Goal: Use online tool/utility: Utilize a website feature to perform a specific function

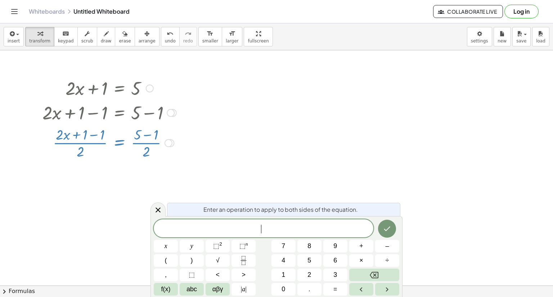
click at [167, 144] on div at bounding box center [169, 143] width 8 height 8
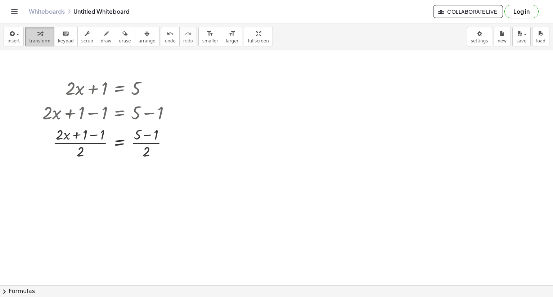
click at [35, 39] on span "transform" at bounding box center [39, 41] width 21 height 5
click at [67, 44] on button "keyboard keypad" at bounding box center [66, 36] width 24 height 19
click at [177, 78] on div at bounding box center [109, 88] width 141 height 24
click at [17, 37] on div "button" at bounding box center [14, 33] width 12 height 9
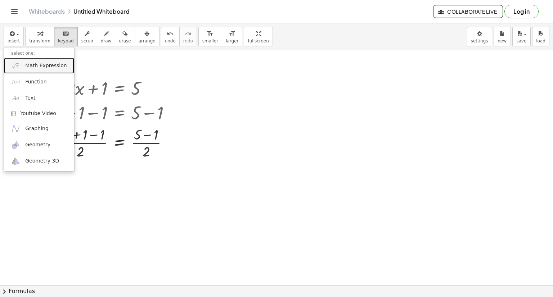
click at [42, 65] on span "Math Expression" at bounding box center [45, 65] width 41 height 7
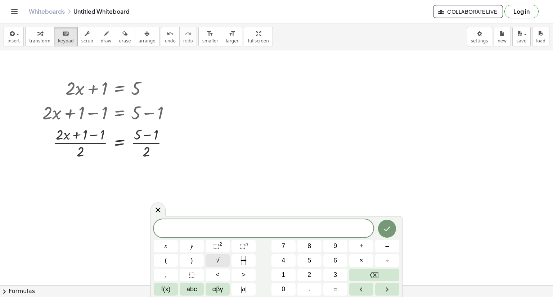
click at [228, 262] on button "√" at bounding box center [218, 261] width 24 height 13
click at [387, 227] on icon "Done" at bounding box center [387, 228] width 9 height 9
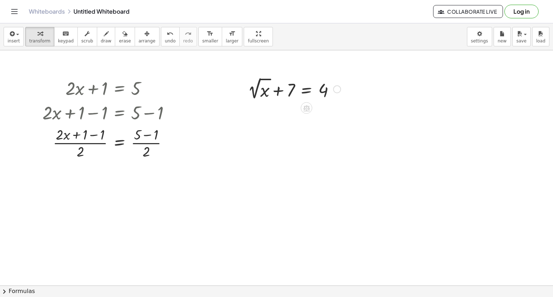
click at [336, 90] on div at bounding box center [337, 89] width 8 height 8
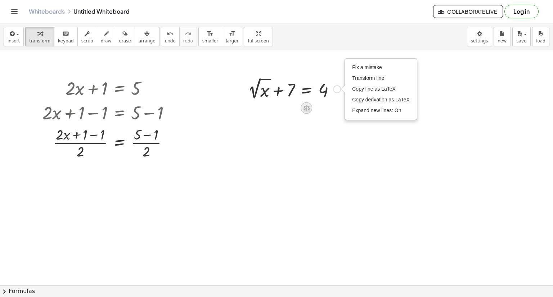
click at [306, 108] on icon at bounding box center [306, 108] width 6 height 6
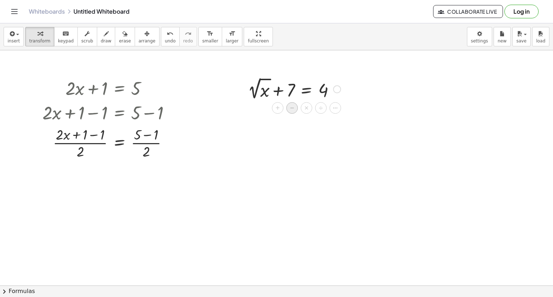
click at [289, 111] on div "−" at bounding box center [292, 108] width 12 height 12
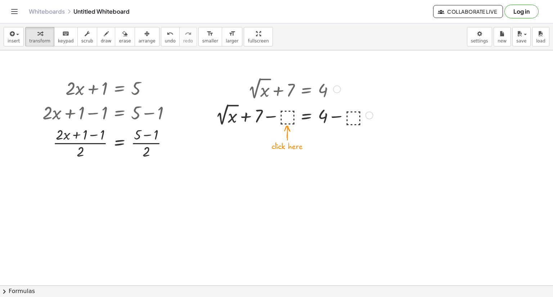
click at [351, 117] on div at bounding box center [294, 115] width 165 height 26
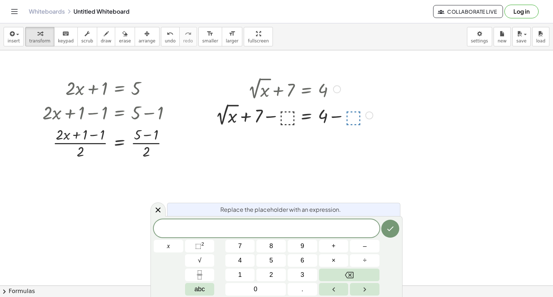
click at [350, 118] on div at bounding box center [294, 115] width 165 height 26
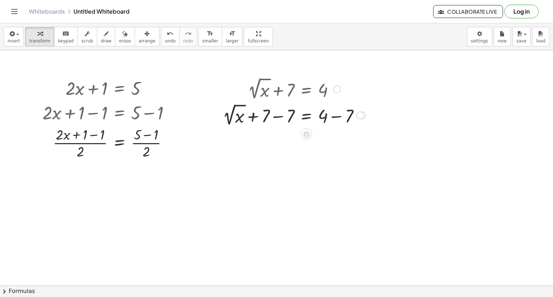
click at [361, 116] on div at bounding box center [360, 116] width 8 height 8
click at [360, 116] on div "Transform line Copy line as LaTeX Copy derivation as LaTeX Expand new lines: On" at bounding box center [360, 116] width 8 height 8
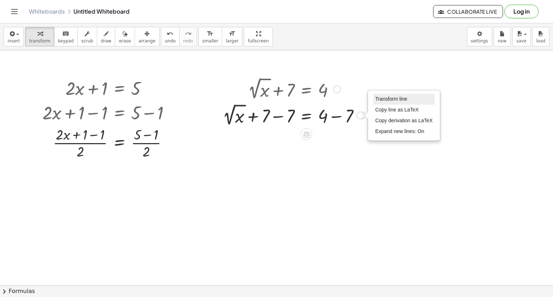
click at [383, 96] on span "Transform line" at bounding box center [391, 99] width 32 height 6
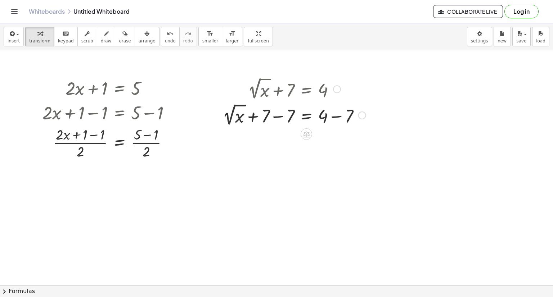
click at [310, 139] on div at bounding box center [309, 133] width 6 height 13
click at [307, 137] on icon at bounding box center [306, 134] width 6 height 6
click at [361, 118] on div at bounding box center [360, 116] width 8 height 8
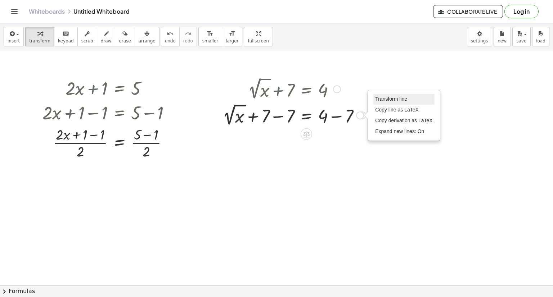
click at [390, 101] on span "Transform line" at bounding box center [391, 99] width 32 height 6
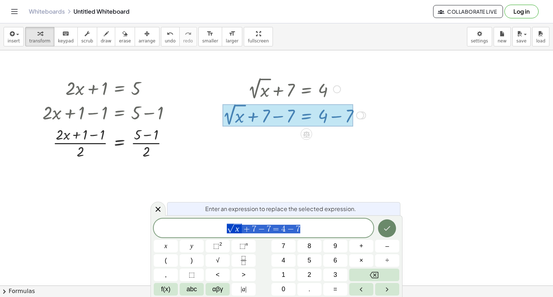
click at [387, 228] on icon "Done" at bounding box center [387, 228] width 9 height 9
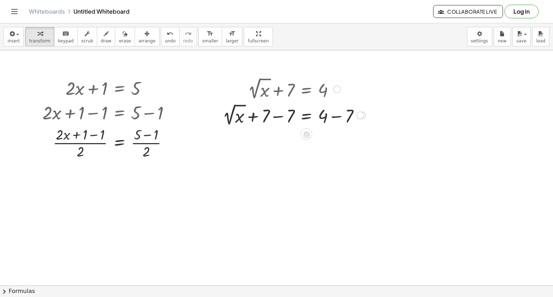
click at [360, 114] on div at bounding box center [360, 116] width 8 height 8
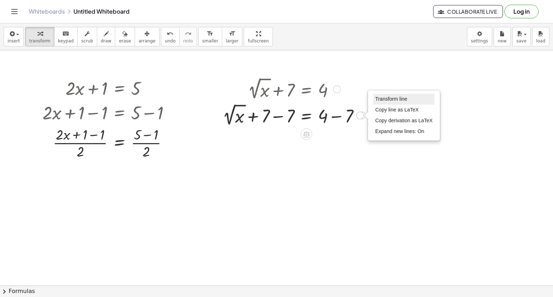
click at [377, 103] on li "Transform line" at bounding box center [403, 99] width 61 height 11
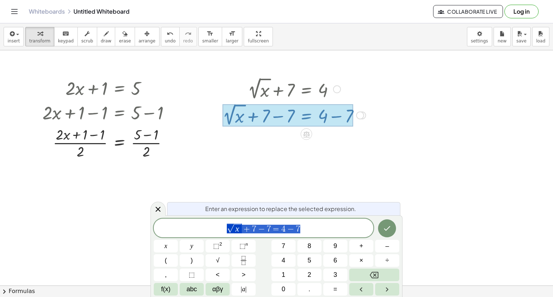
click at [317, 229] on span "√ x + 7 − 7 = 4 − 7" at bounding box center [264, 228] width 220 height 11
click at [274, 226] on span "√ x + 7 − 7 = − 3 ​" at bounding box center [264, 228] width 220 height 11
click at [390, 233] on button "Done" at bounding box center [387, 229] width 18 height 18
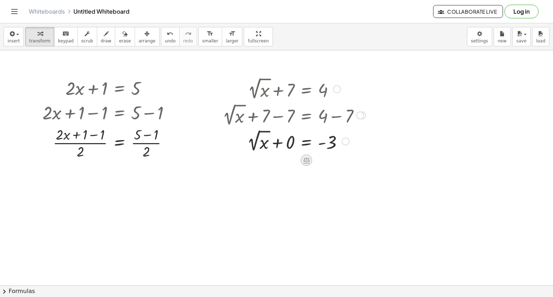
click at [307, 158] on icon at bounding box center [306, 161] width 6 height 6
click at [333, 156] on div at bounding box center [335, 161] width 12 height 12
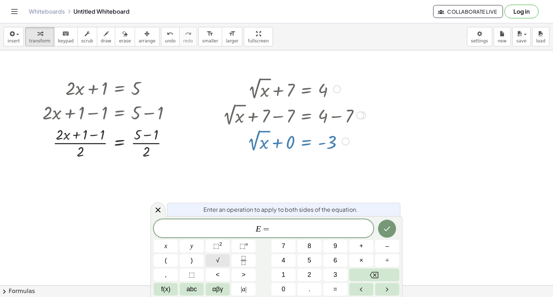
click at [225, 262] on button "√" at bounding box center [218, 261] width 24 height 13
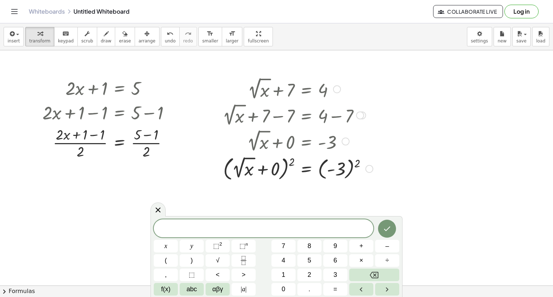
click at [369, 170] on div at bounding box center [369, 169] width 8 height 8
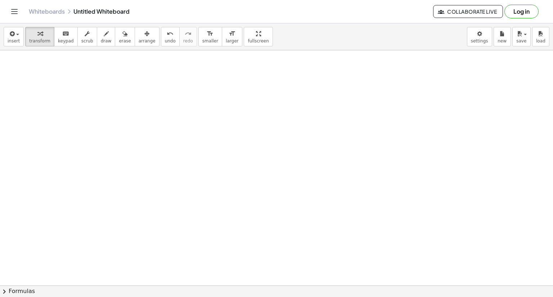
scroll to position [174, 0]
click at [15, 35] on span "button" at bounding box center [15, 34] width 1 height 5
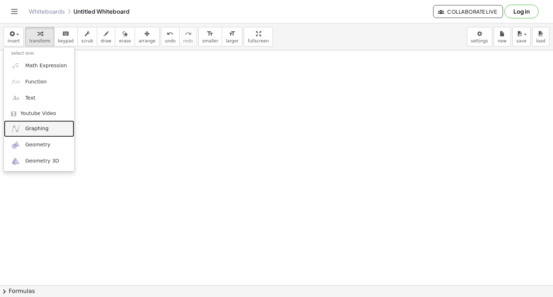
click at [39, 133] on link "Graphing" at bounding box center [39, 129] width 70 height 16
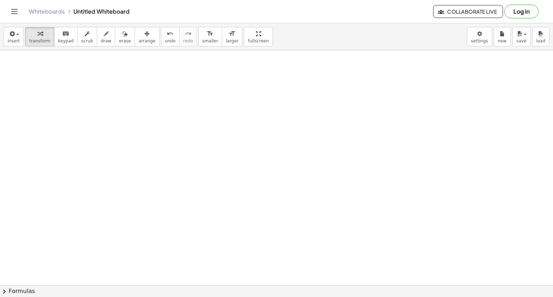
scroll to position [380, 0]
click at [16, 29] on div "button" at bounding box center [14, 33] width 12 height 9
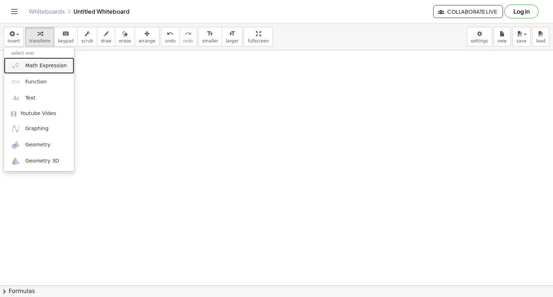
click at [28, 67] on span "Math Expression" at bounding box center [45, 65] width 41 height 7
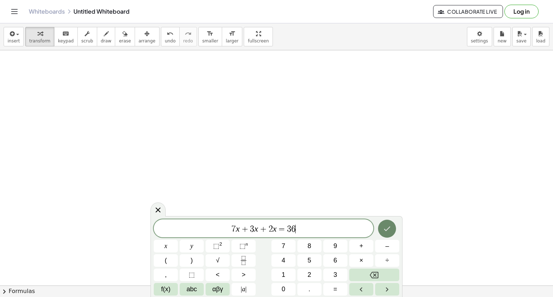
click at [386, 225] on icon "Done" at bounding box center [387, 229] width 9 height 9
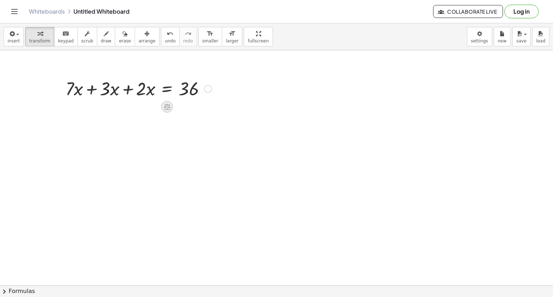
click at [171, 106] on icon at bounding box center [167, 107] width 8 height 8
click at [140, 108] on div "+" at bounding box center [138, 107] width 12 height 12
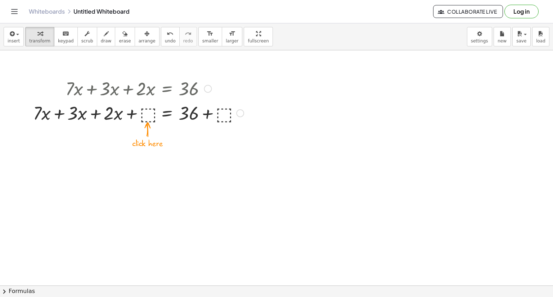
click at [147, 109] on div at bounding box center [139, 112] width 218 height 24
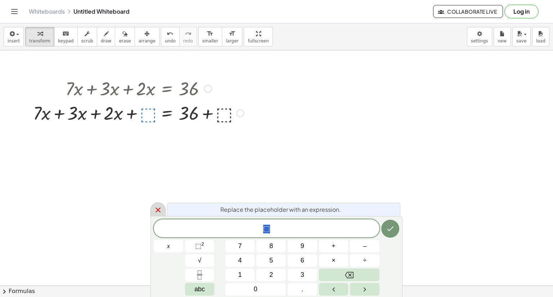
click at [162, 208] on div at bounding box center [157, 210] width 15 height 14
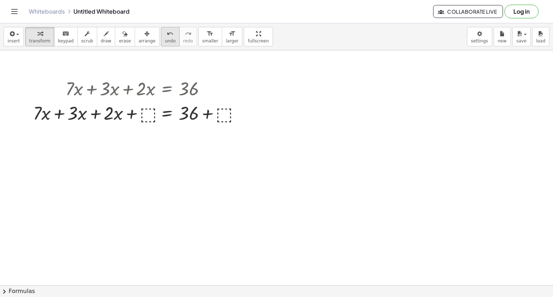
click at [167, 35] on icon "undo" at bounding box center [170, 34] width 7 height 9
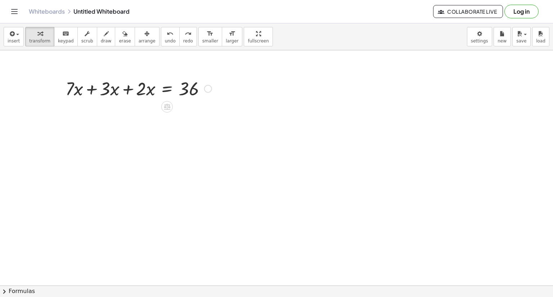
click at [206, 89] on div at bounding box center [208, 89] width 8 height 8
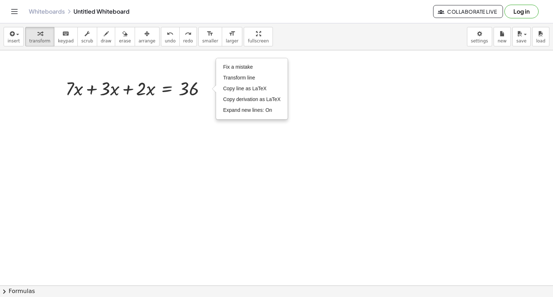
click at [175, 107] on div at bounding box center [276, 23] width 553 height 707
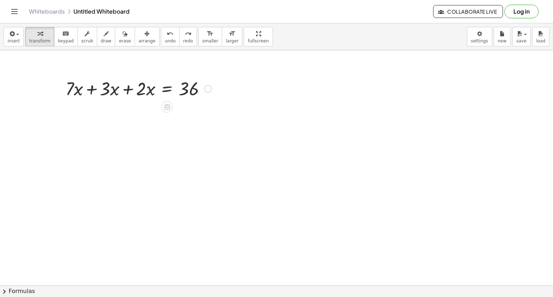
click at [210, 89] on div "Fix a mistake Transform line Copy line as LaTeX Copy derivation as LaTeX Expand…" at bounding box center [208, 89] width 8 height 8
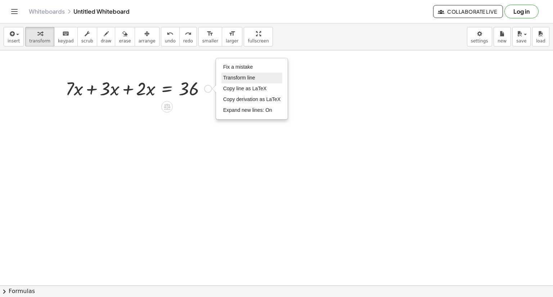
click at [256, 78] on li "Transform line" at bounding box center [251, 78] width 61 height 11
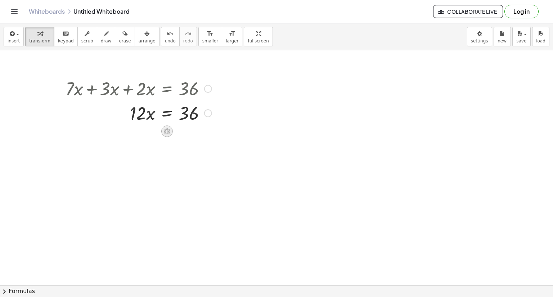
click at [170, 131] on icon at bounding box center [167, 132] width 6 height 6
click at [170, 131] on div "×" at bounding box center [167, 132] width 12 height 12
click at [161, 31] on button "undo undo" at bounding box center [170, 36] width 19 height 19
click at [167, 131] on icon at bounding box center [167, 132] width 6 height 6
click at [180, 130] on span "÷" at bounding box center [181, 131] width 4 height 10
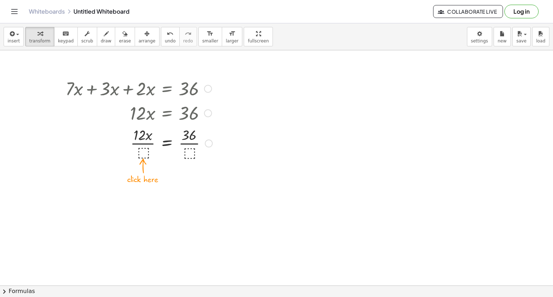
click at [144, 152] on div at bounding box center [139, 143] width 154 height 36
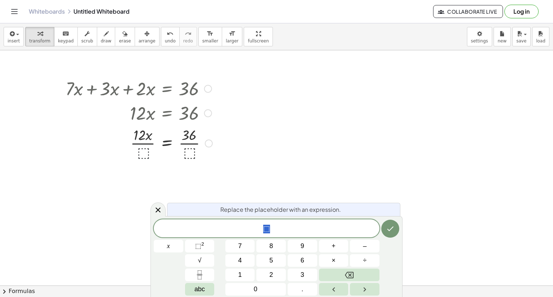
click at [144, 152] on div at bounding box center [139, 143] width 154 height 36
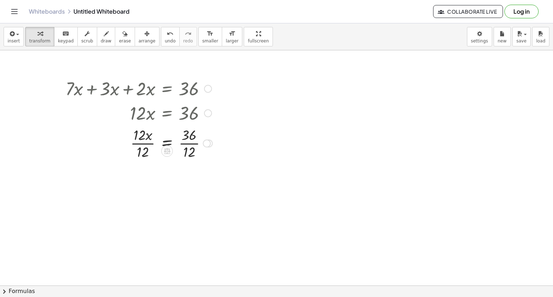
click at [210, 145] on div at bounding box center [207, 144] width 8 height 8
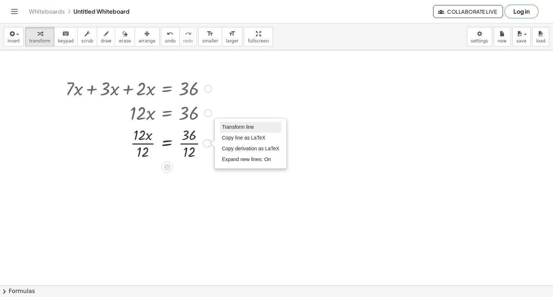
click at [256, 126] on li "Transform line" at bounding box center [250, 127] width 61 height 11
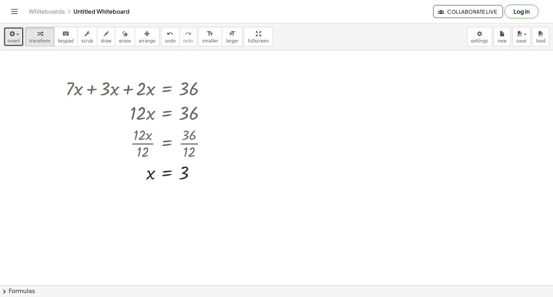
click at [17, 39] on span "insert" at bounding box center [14, 41] width 12 height 5
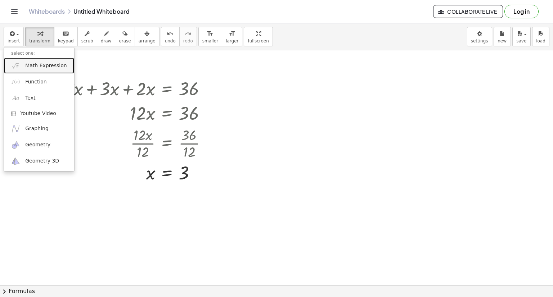
click at [39, 64] on span "Math Expression" at bounding box center [45, 65] width 41 height 7
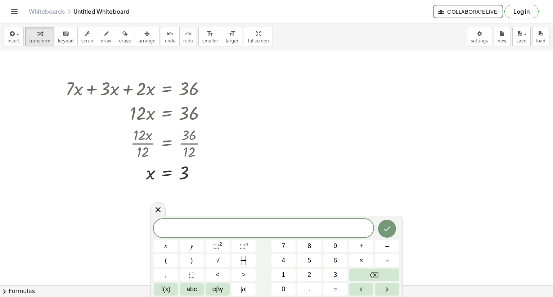
click at [166, 282] on div "x y ⬚ 2 ⬚ n 7 8 9 + – ( ) √ 4 5 6 × ÷ , ⬚ < > 1 2 3 f(x) abc αβγ | a | 0 . =" at bounding box center [277, 257] width 246 height 77
click at [166, 287] on span "f(x)" at bounding box center [165, 290] width 9 height 10
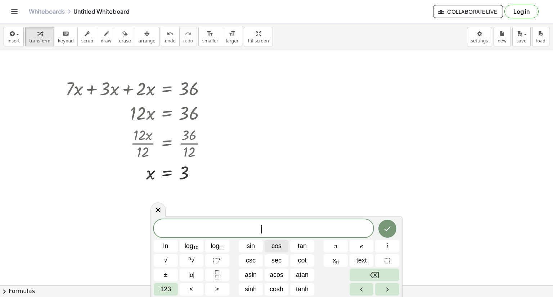
click at [274, 244] on span "cos" at bounding box center [276, 247] width 10 height 10
click at [337, 246] on span "π" at bounding box center [335, 247] width 3 height 10
click at [343, 248] on button "π" at bounding box center [336, 246] width 24 height 13
click at [360, 243] on button "e" at bounding box center [362, 246] width 24 height 13
click at [382, 246] on button "i" at bounding box center [387, 246] width 24 height 13
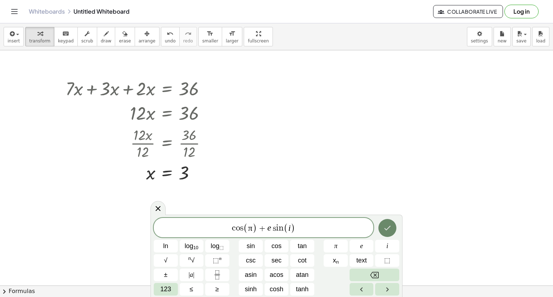
click at [385, 225] on icon "Done" at bounding box center [387, 228] width 9 height 9
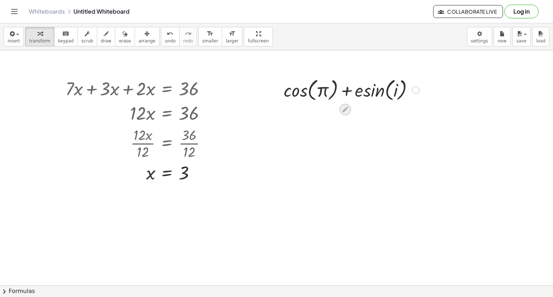
click at [344, 106] on icon at bounding box center [345, 110] width 8 height 8
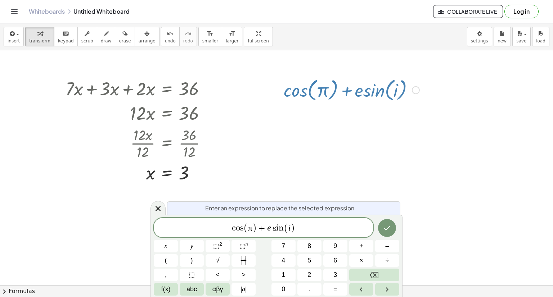
click at [306, 225] on span "c o s ( π ) + e s i n ( i ) ​" at bounding box center [264, 228] width 220 height 12
click at [364, 262] on button "×" at bounding box center [361, 261] width 24 height 13
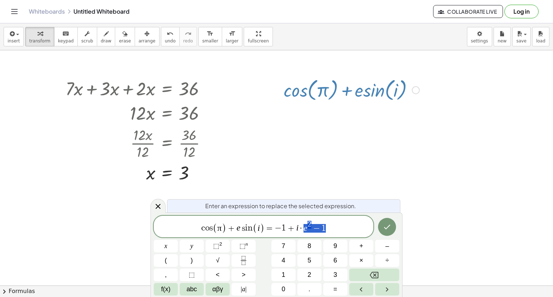
drag, startPoint x: 302, startPoint y: 229, endPoint x: 335, endPoint y: 221, distance: 34.4
click at [335, 221] on span "c o s ( π ) + e s i n ( i ) = − 1 + i · e 2 − 1" at bounding box center [264, 227] width 220 height 14
click at [367, 259] on button "×" at bounding box center [361, 261] width 24 height 13
drag, startPoint x: 328, startPoint y: 230, endPoint x: 303, endPoint y: 229, distance: 24.5
click at [303, 229] on span "c o s ( π ) + e s i n ( i ) = − 1 + i · e 2 − 1" at bounding box center [264, 227] width 220 height 14
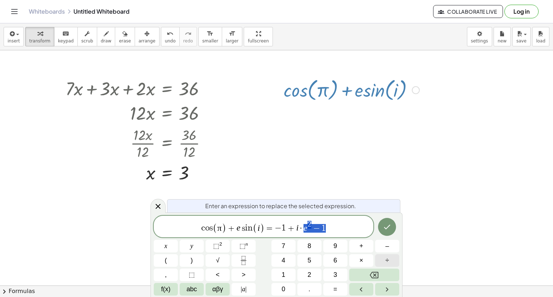
click at [381, 257] on button "÷" at bounding box center [387, 261] width 24 height 13
click at [390, 260] on button "÷" at bounding box center [387, 261] width 24 height 13
click at [384, 234] on button "Done" at bounding box center [387, 227] width 18 height 18
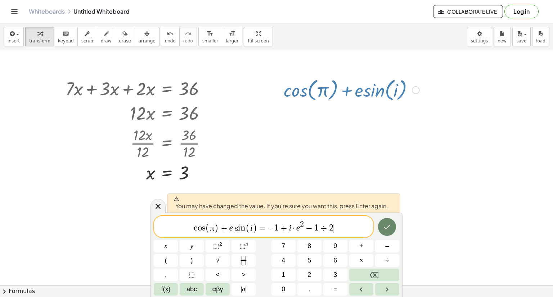
click at [383, 226] on icon "Done" at bounding box center [387, 227] width 9 height 9
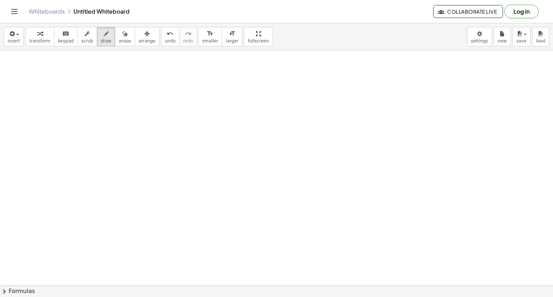
scroll to position [556, 0]
click at [117, 44] on button "erase" at bounding box center [125, 36] width 20 height 19
drag, startPoint x: 89, startPoint y: 84, endPoint x: 94, endPoint y: 109, distance: 25.3
click at [101, 39] on span "draw" at bounding box center [106, 41] width 11 height 5
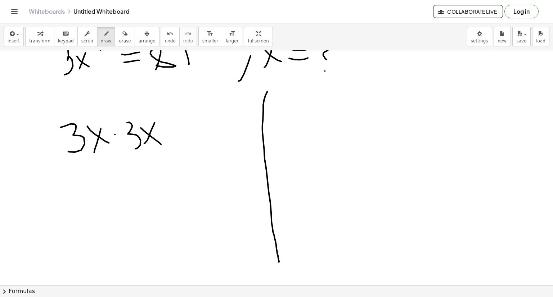
scroll to position [605, 0]
click at [167, 37] on icon "undo" at bounding box center [170, 34] width 7 height 9
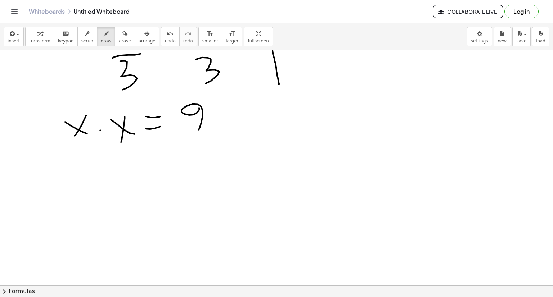
scroll to position [787, 0]
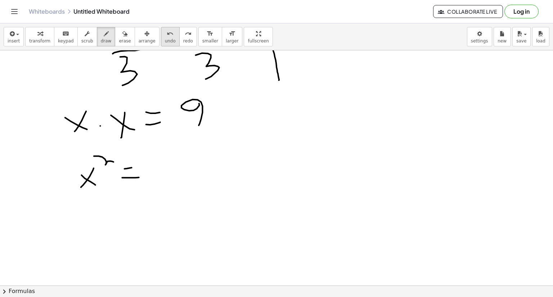
click at [165, 39] on span "undo" at bounding box center [170, 41] width 11 height 5
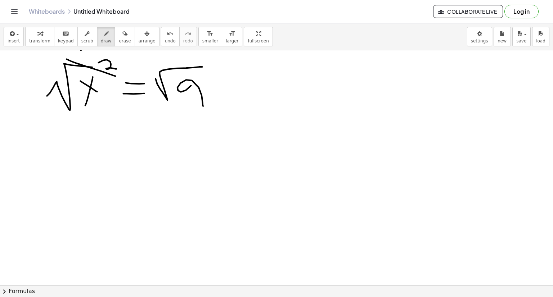
scroll to position [925, 0]
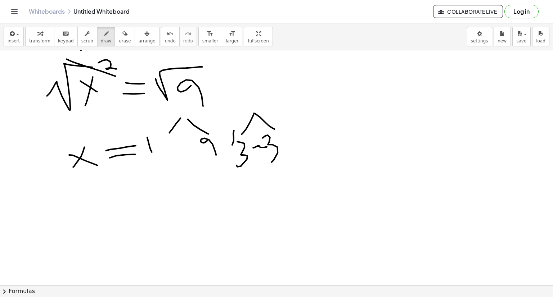
drag, startPoint x: 253, startPoint y: 147, endPoint x: 267, endPoint y: 146, distance: 13.7
drag, startPoint x: 252, startPoint y: 147, endPoint x: 257, endPoint y: 149, distance: 5.5
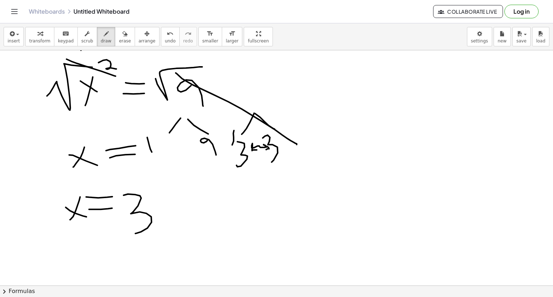
drag, startPoint x: 176, startPoint y: 72, endPoint x: 297, endPoint y: 144, distance: 140.4
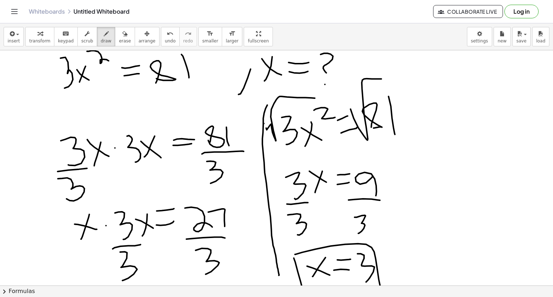
scroll to position [579, 0]
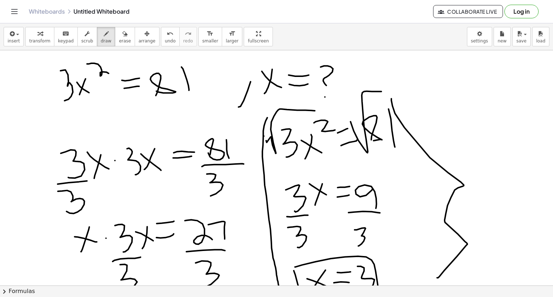
drag, startPoint x: 391, startPoint y: 98, endPoint x: 437, endPoint y: 278, distance: 185.4
click at [437, 278] on div at bounding box center [276, 177] width 553 height 1413
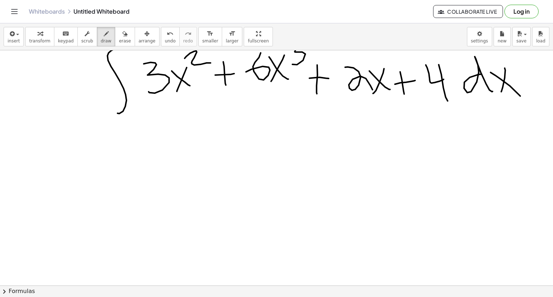
scroll to position [1242, 0]
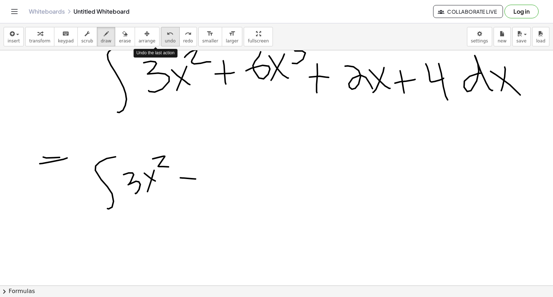
click at [165, 30] on div "undo" at bounding box center [170, 33] width 11 height 9
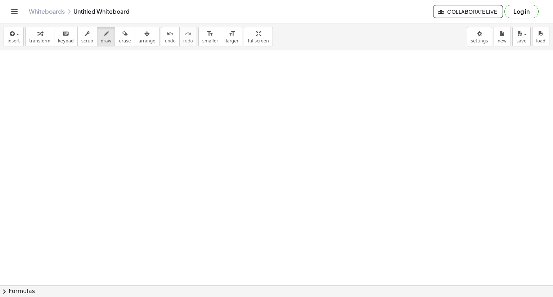
scroll to position [1831, 0]
click at [165, 41] on span "undo" at bounding box center [170, 41] width 11 height 5
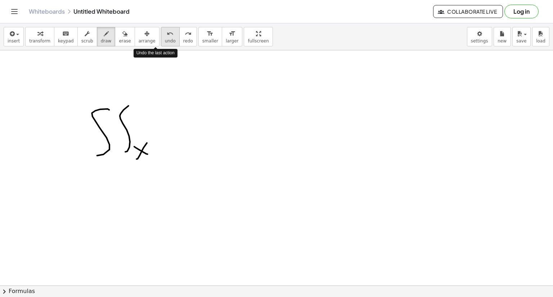
click at [165, 41] on span "undo" at bounding box center [170, 41] width 11 height 5
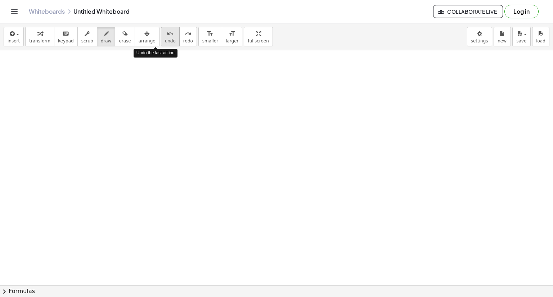
click at [165, 41] on span "undo" at bounding box center [170, 41] width 11 height 5
click at [167, 37] on icon "undo" at bounding box center [170, 34] width 7 height 9
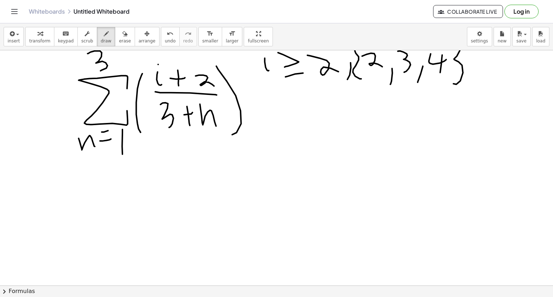
scroll to position [1858, 0]
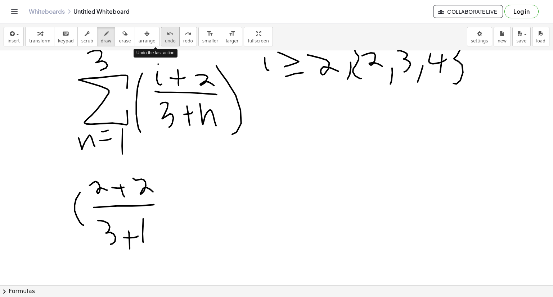
click at [162, 33] on button "undo undo" at bounding box center [170, 36] width 19 height 19
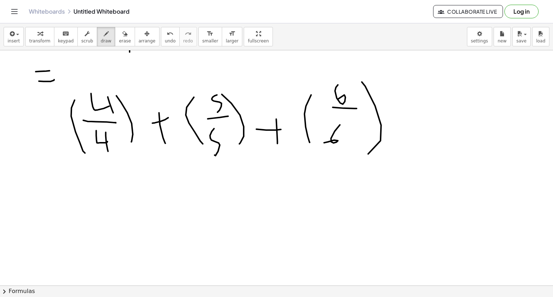
scroll to position [2056, 0]
drag, startPoint x: 79, startPoint y: 93, endPoint x: 124, endPoint y: 122, distance: 53.3
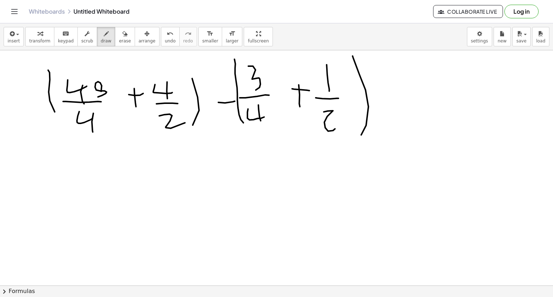
scroll to position [2757, 0]
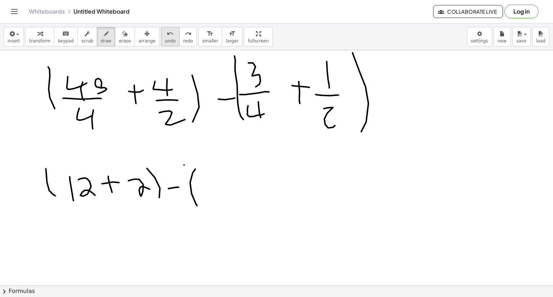
click at [161, 44] on button "undo undo" at bounding box center [170, 36] width 19 height 19
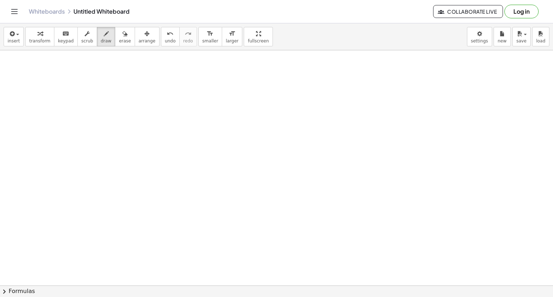
scroll to position [3244, 0]
click at [162, 39] on div "undo undo redo redo" at bounding box center [179, 36] width 36 height 19
click at [162, 39] on button "undo undo" at bounding box center [170, 36] width 19 height 19
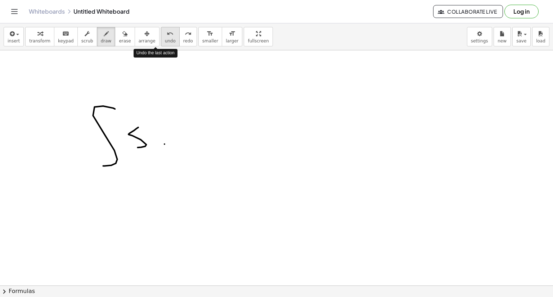
click at [162, 39] on button "undo undo" at bounding box center [170, 36] width 19 height 19
click at [161, 42] on button "undo undo" at bounding box center [170, 36] width 19 height 19
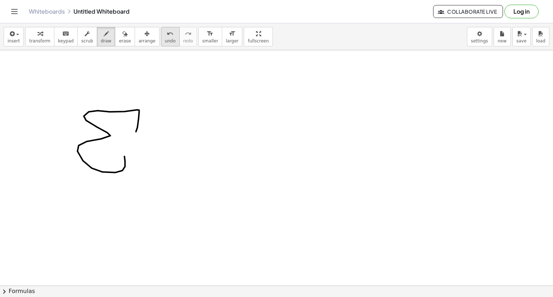
click at [167, 35] on icon "undo" at bounding box center [170, 34] width 7 height 9
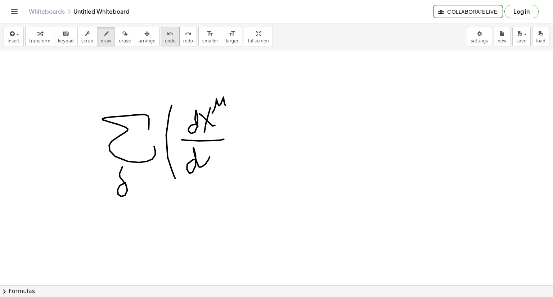
click at [165, 31] on div "undo" at bounding box center [170, 33] width 11 height 9
click at [161, 28] on button "undo undo" at bounding box center [170, 36] width 19 height 19
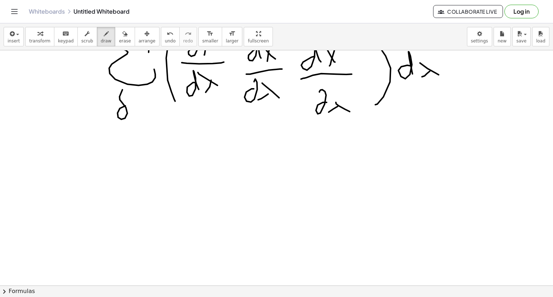
scroll to position [3322, 0]
click at [165, 29] on div "undo" at bounding box center [170, 33] width 11 height 9
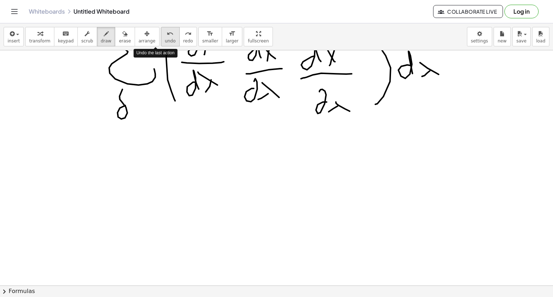
click at [165, 29] on div "undo" at bounding box center [170, 33] width 11 height 9
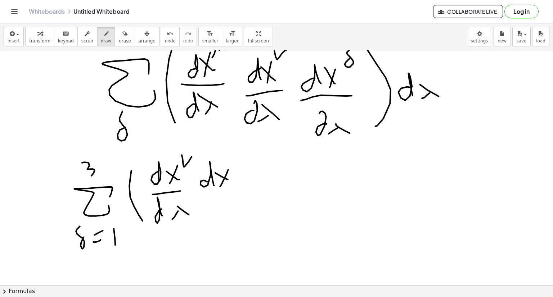
scroll to position [3281, 0]
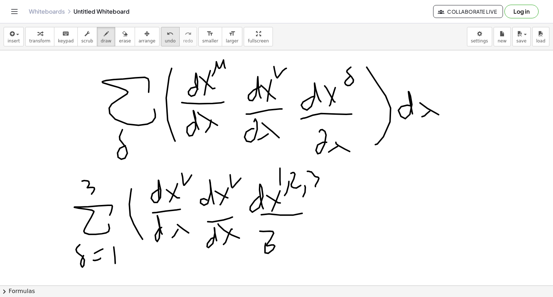
click at [165, 43] on span "undo" at bounding box center [170, 41] width 11 height 5
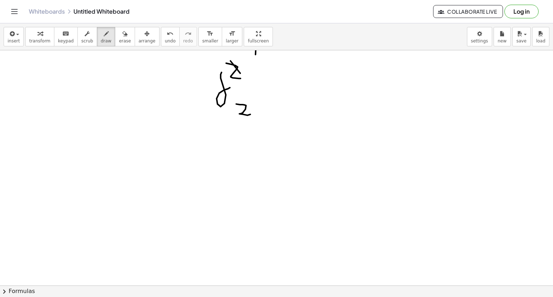
scroll to position [3719, 0]
